Goal: Information Seeking & Learning: Learn about a topic

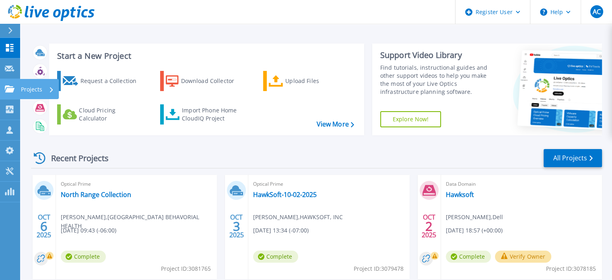
click at [9, 81] on link "Projects Projects" at bounding box center [10, 89] width 20 height 21
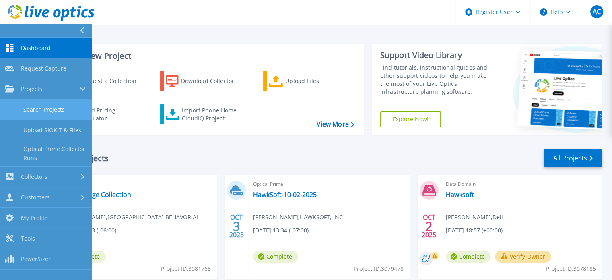
click at [39, 104] on link "Search Projects" at bounding box center [46, 109] width 92 height 21
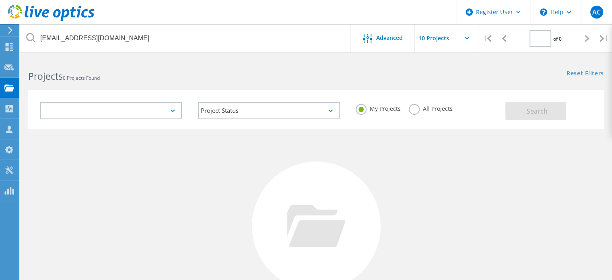
type input "1"
click at [426, 110] on label "All Projects" at bounding box center [431, 108] width 44 height 8
click at [0, 0] on input "All Projects" at bounding box center [0, 0] width 0 height 0
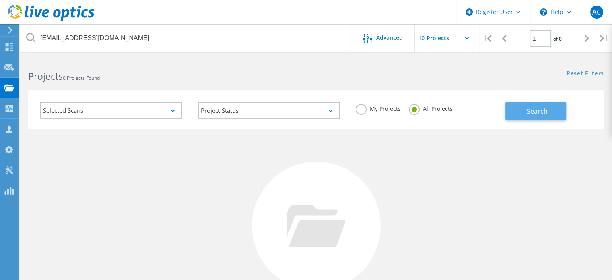
click at [525, 111] on button "Search" at bounding box center [535, 111] width 61 height 18
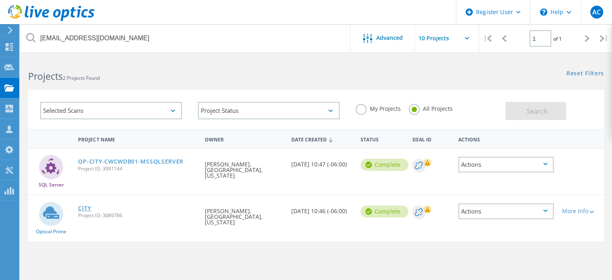
click at [86, 205] on link "CITY" at bounding box center [84, 208] width 13 height 6
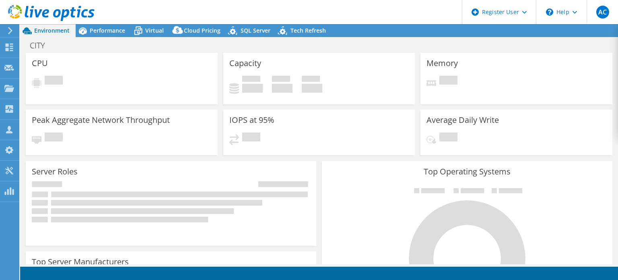
select select "USD"
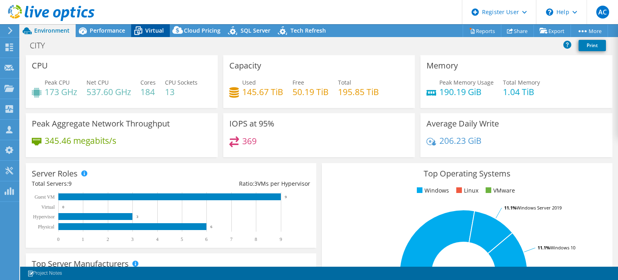
click at [151, 28] on span "Virtual" at bounding box center [154, 31] width 19 height 8
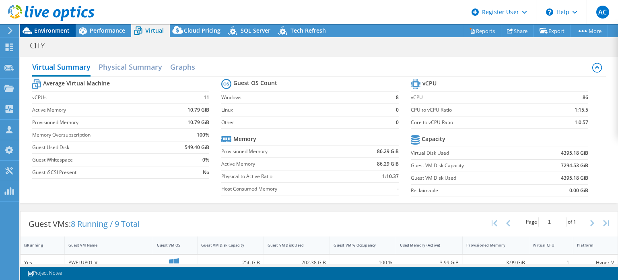
click at [51, 33] on span "Environment" at bounding box center [51, 31] width 35 height 8
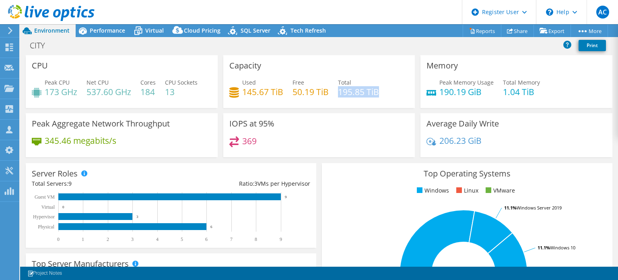
drag, startPoint x: 337, startPoint y: 89, endPoint x: 378, endPoint y: 88, distance: 41.4
click at [378, 88] on div "Used 145.67 TiB Free 50.19 TiB Total 195.85 TiB" at bounding box center [319, 91] width 180 height 26
copy h4 "195.85 TiB"
click at [378, 94] on div "Used 145.67 TiB Free 50.19 TiB Total 195.85 TiB" at bounding box center [319, 91] width 180 height 26
